Goal: Information Seeking & Learning: Learn about a topic

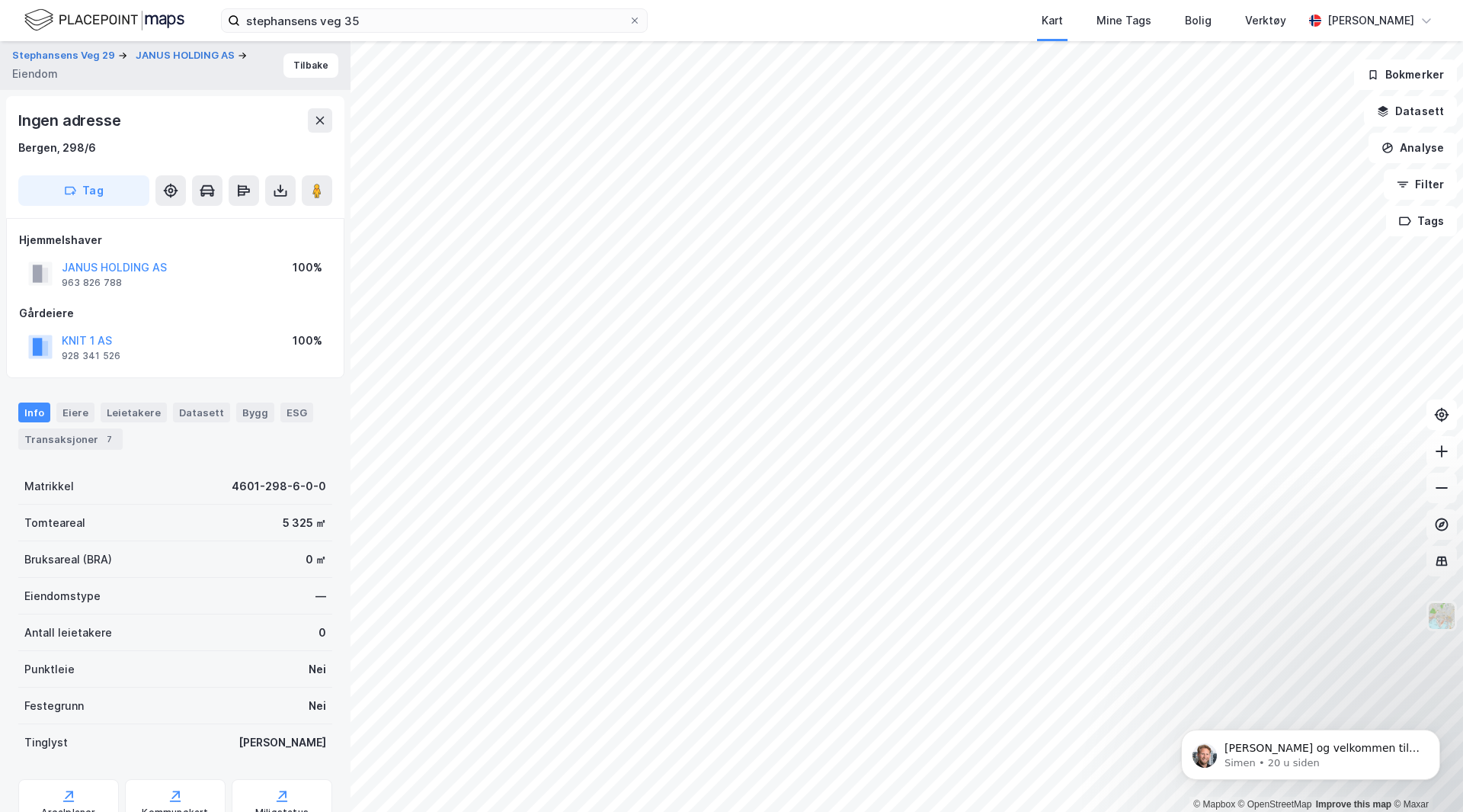
scroll to position [1, 0]
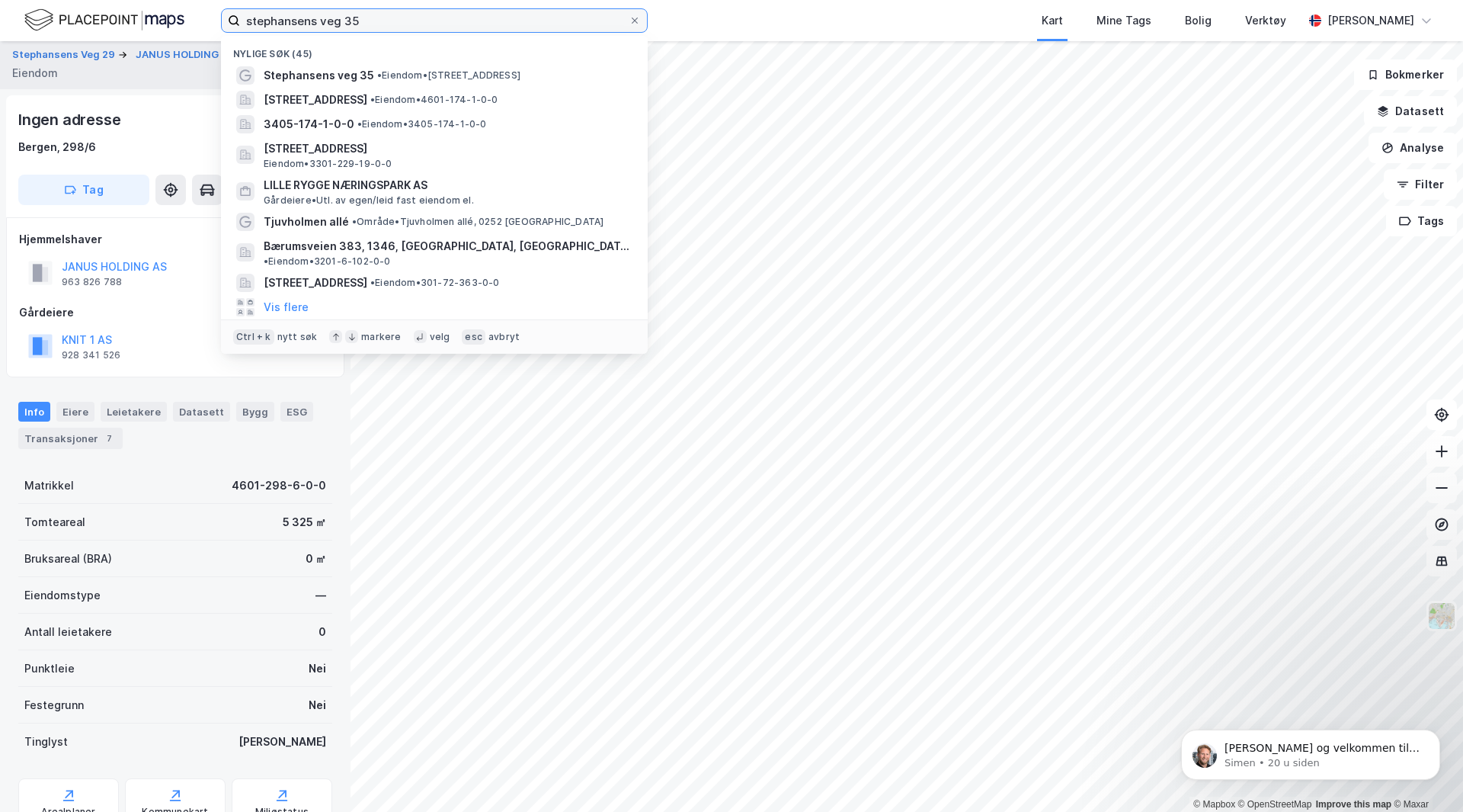
drag, startPoint x: 367, startPoint y: 23, endPoint x: 167, endPoint y: 3, distance: 201.0
click at [167, 3] on div "stephansens veg 35 [PERSON_NAME] søk (45) [PERSON_NAME] veg 35 • Eiendom • [STR…" at bounding box center [732, 21] width 1463 height 41
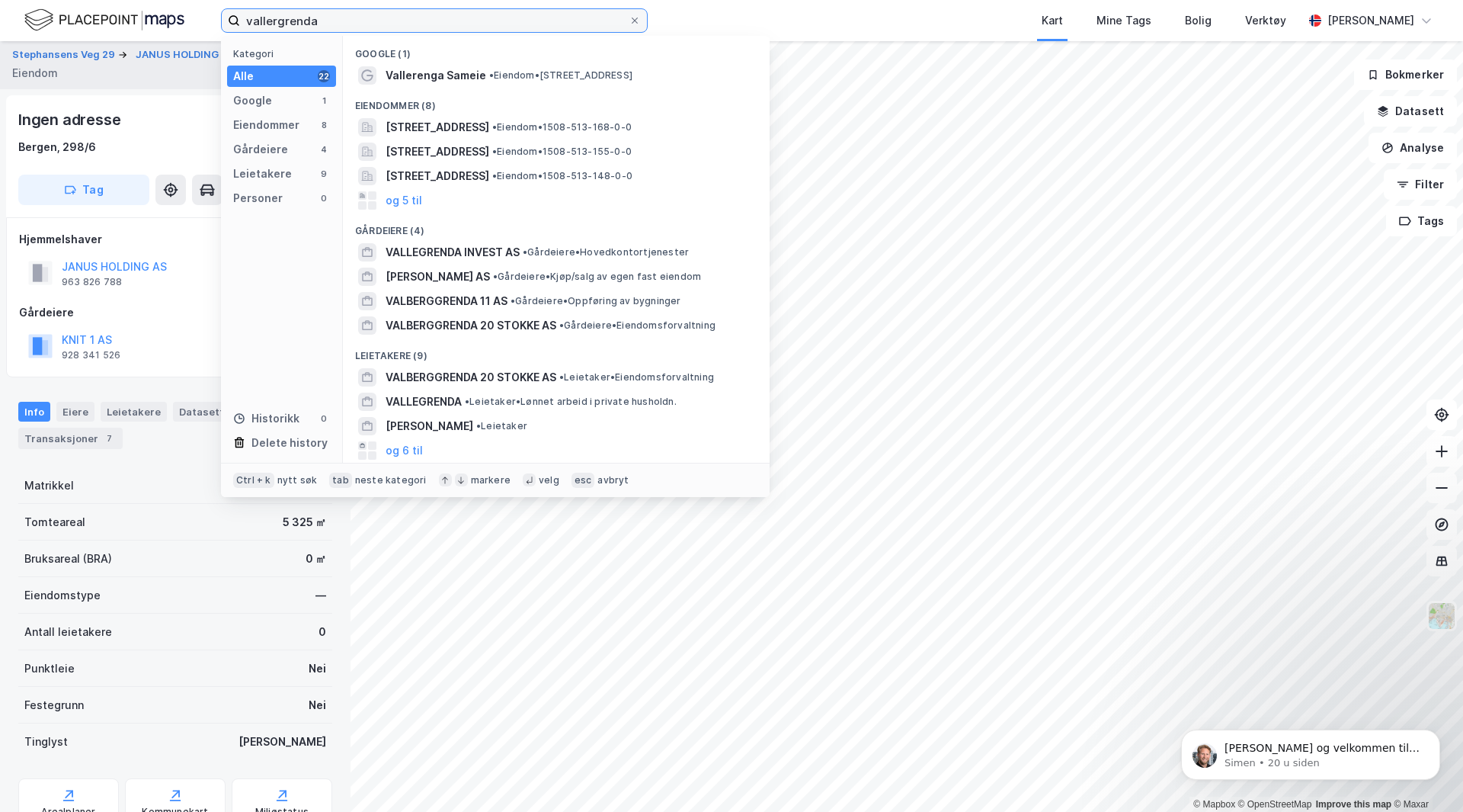
click at [288, 24] on input "vallergrenda" at bounding box center [434, 21] width 389 height 23
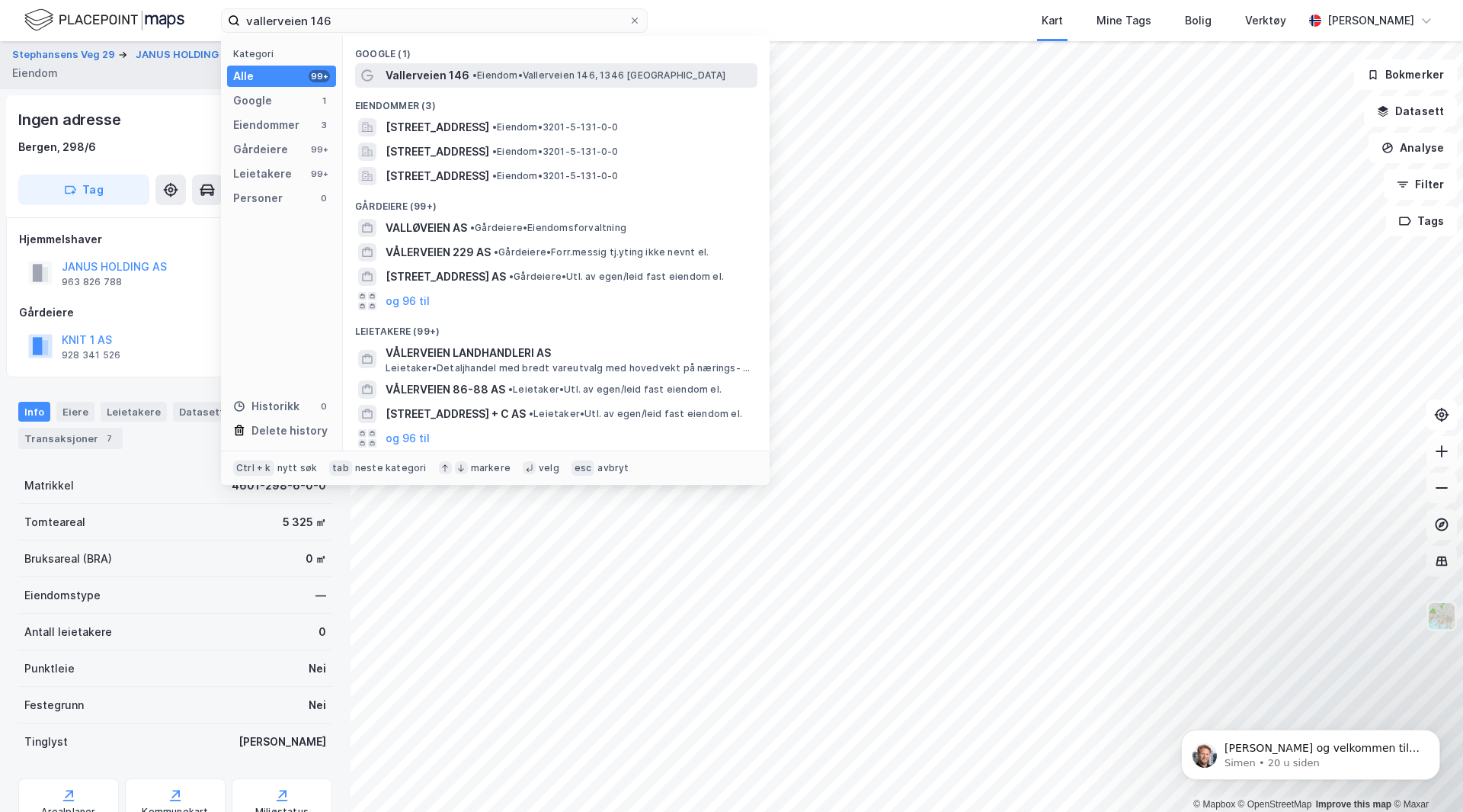
click at [444, 70] on span "Vallerveien 146" at bounding box center [427, 75] width 84 height 18
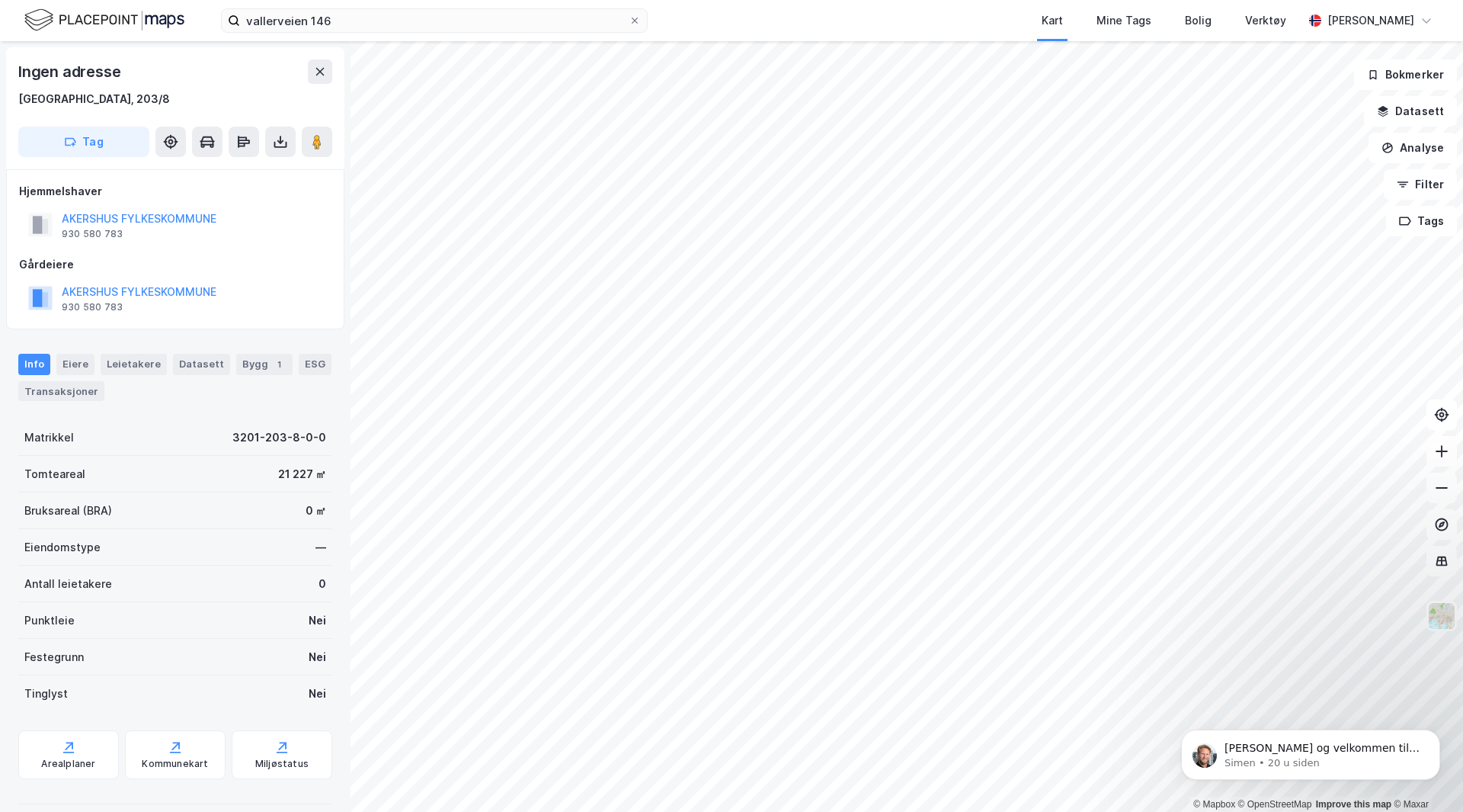
scroll to position [1, 0]
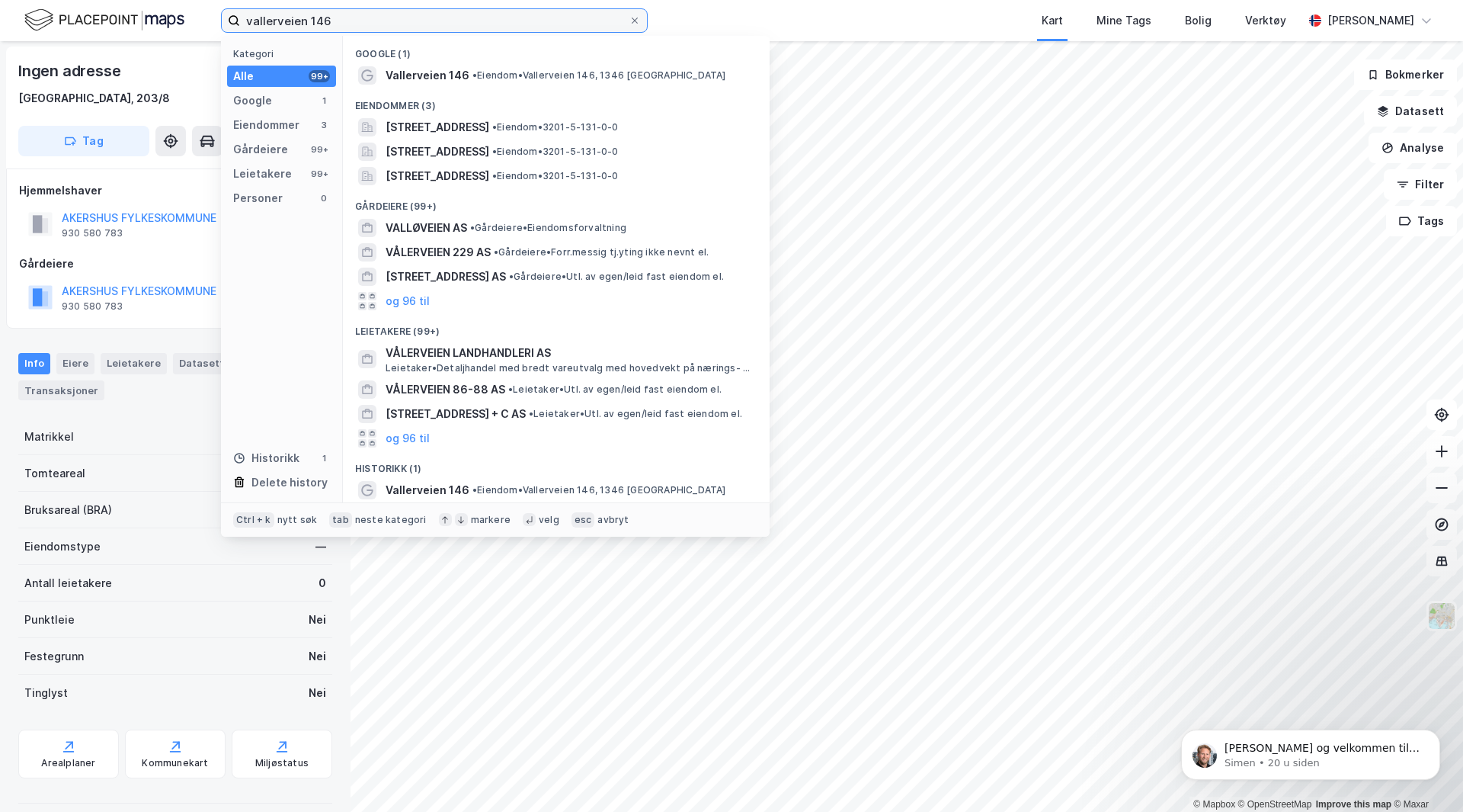
click at [329, 21] on input "vallerveien 146" at bounding box center [434, 21] width 389 height 23
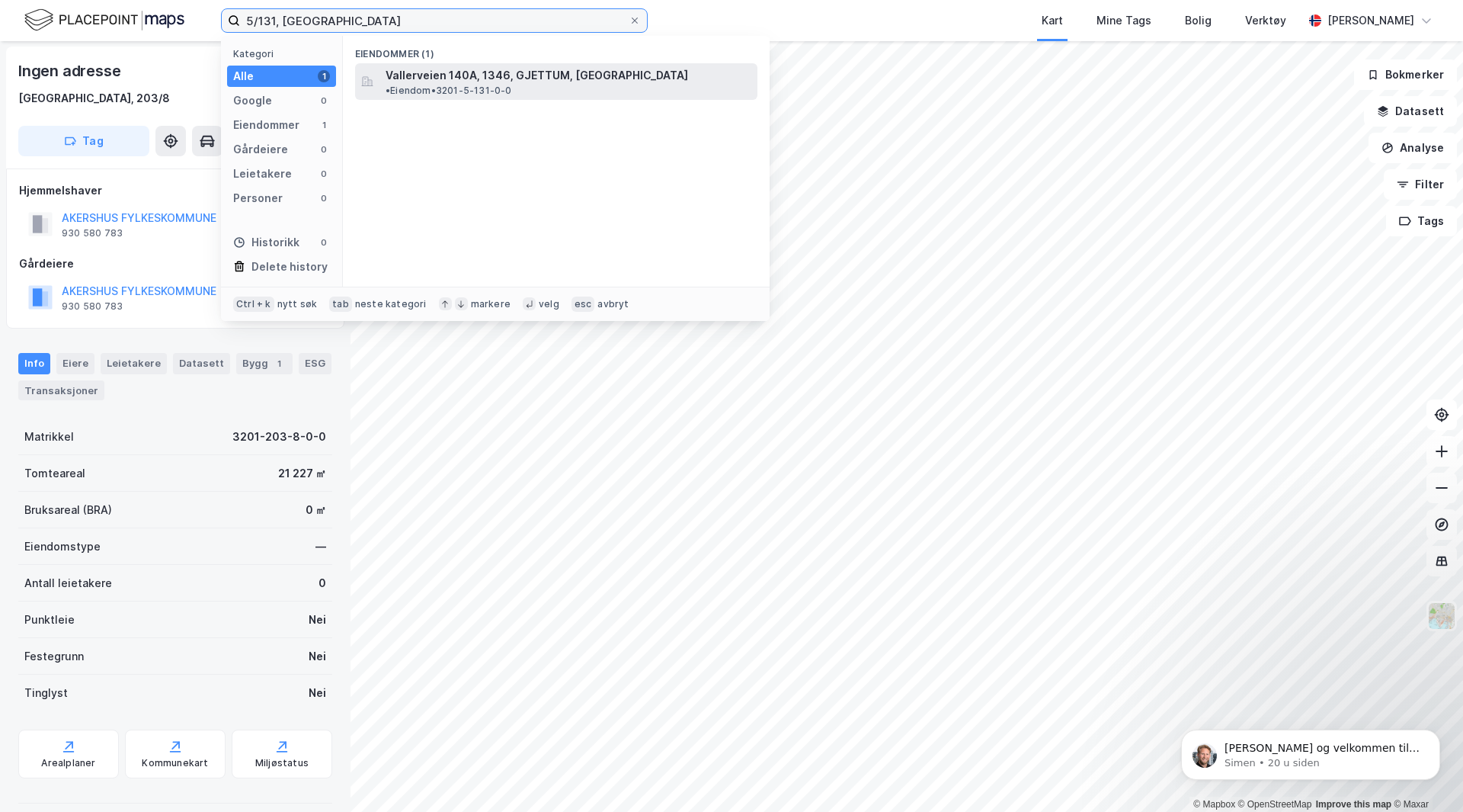
type input "5/131, [GEOGRAPHIC_DATA]"
click at [427, 79] on span "Vallerveien 140A, 1346, GJETTUM, [GEOGRAPHIC_DATA]" at bounding box center [536, 75] width 302 height 18
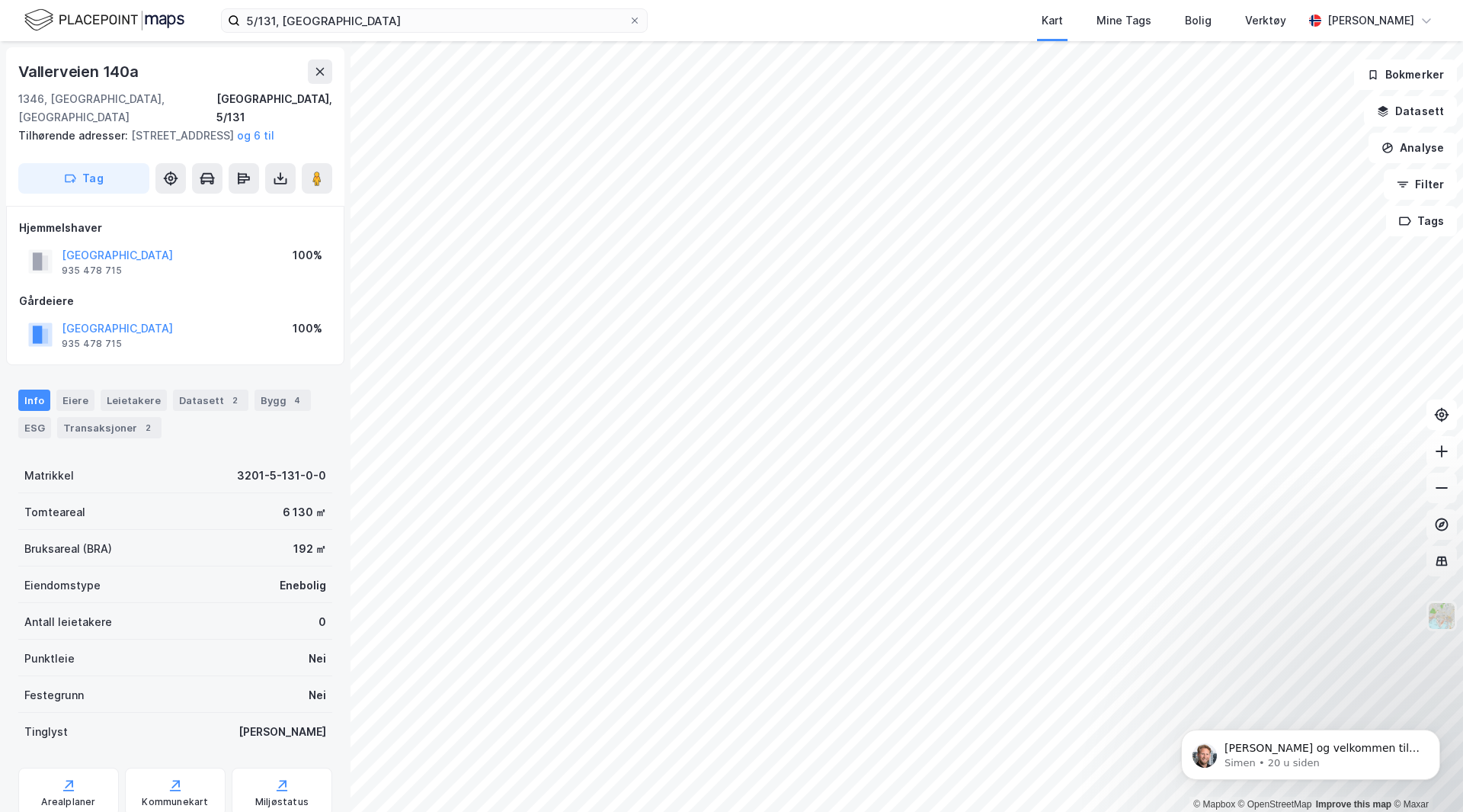
scroll to position [1, 0]
click at [1443, 488] on icon at bounding box center [1442, 488] width 15 height 15
